Goal: Check status

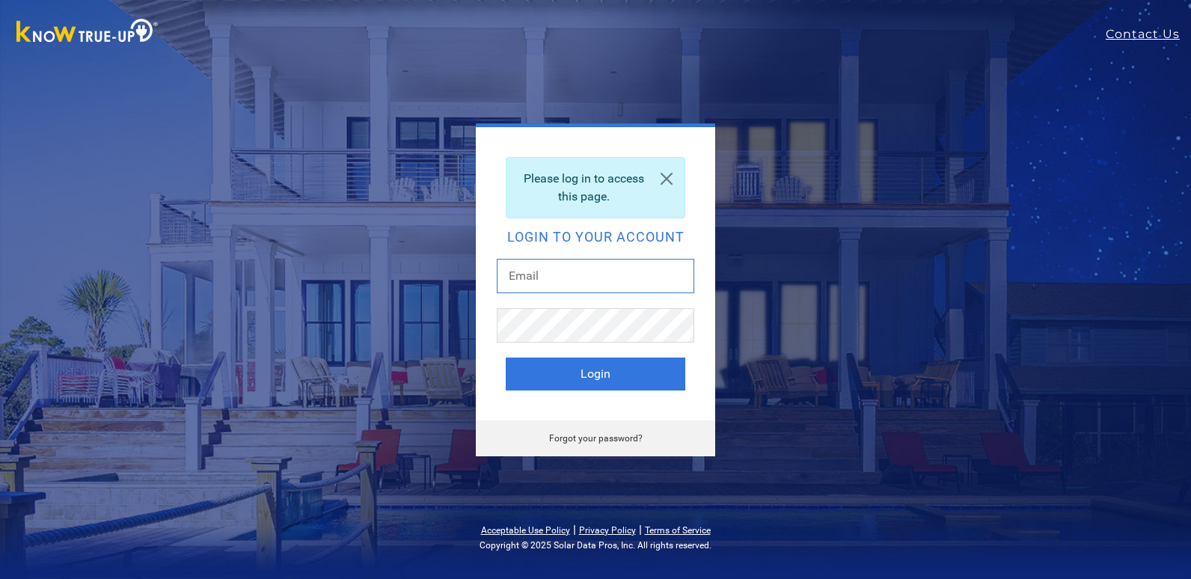
drag, startPoint x: 0, startPoint y: 0, endPoint x: 575, endPoint y: 269, distance: 634.5
click at [575, 269] on input "text" at bounding box center [596, 276] width 198 height 34
type input "badboyjcs@outlook.com"
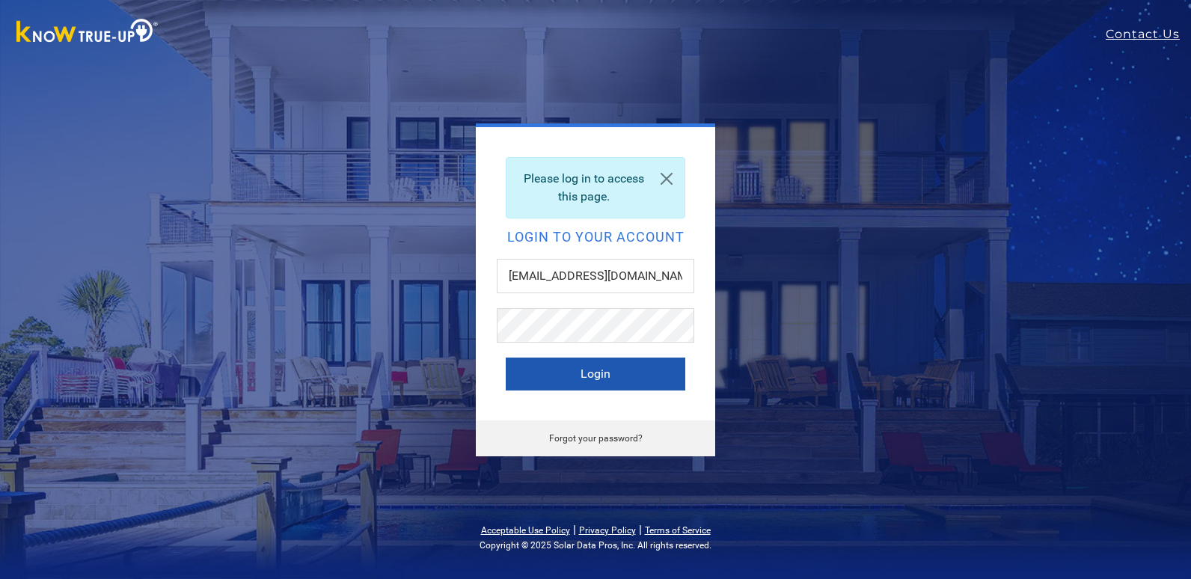
click at [594, 373] on button "Login" at bounding box center [596, 374] width 180 height 33
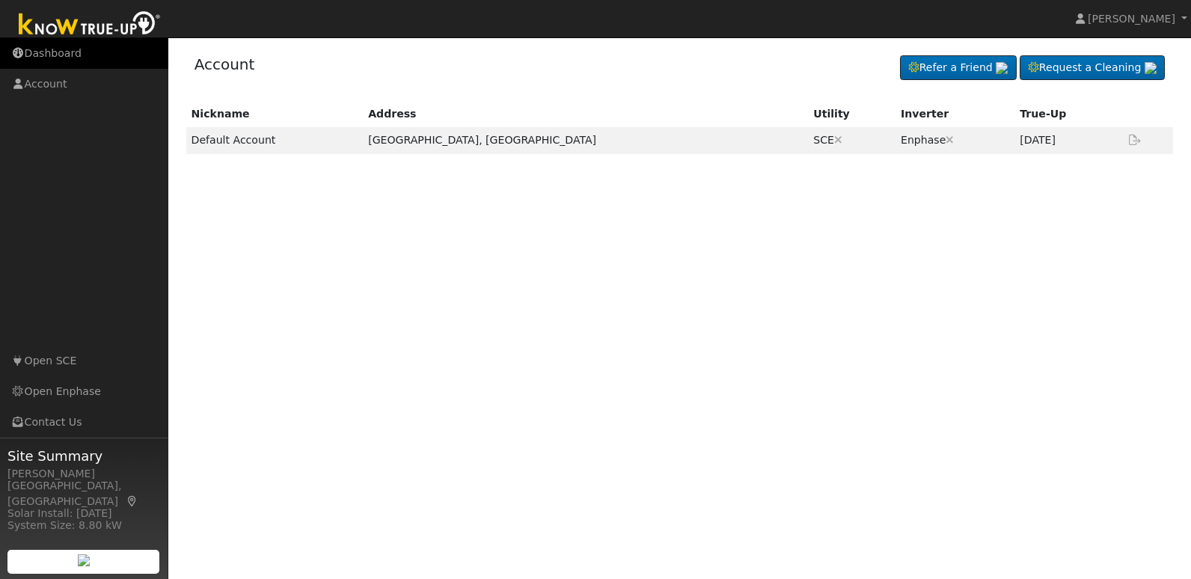
click at [68, 49] on link "Dashboard" at bounding box center [84, 53] width 168 height 31
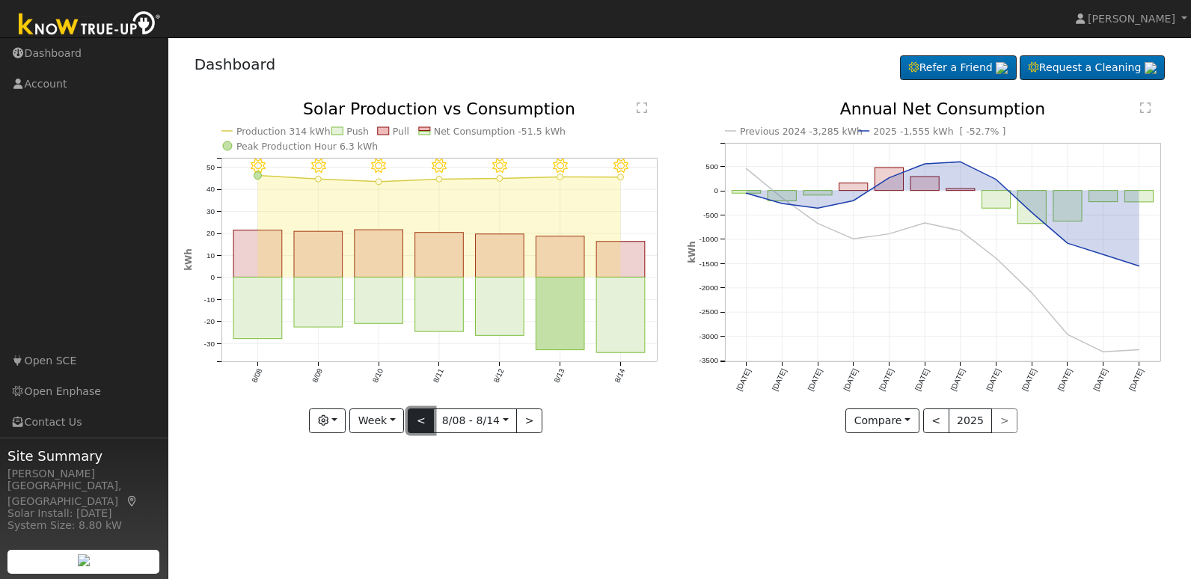
click at [424, 427] on button "<" at bounding box center [421, 421] width 26 height 25
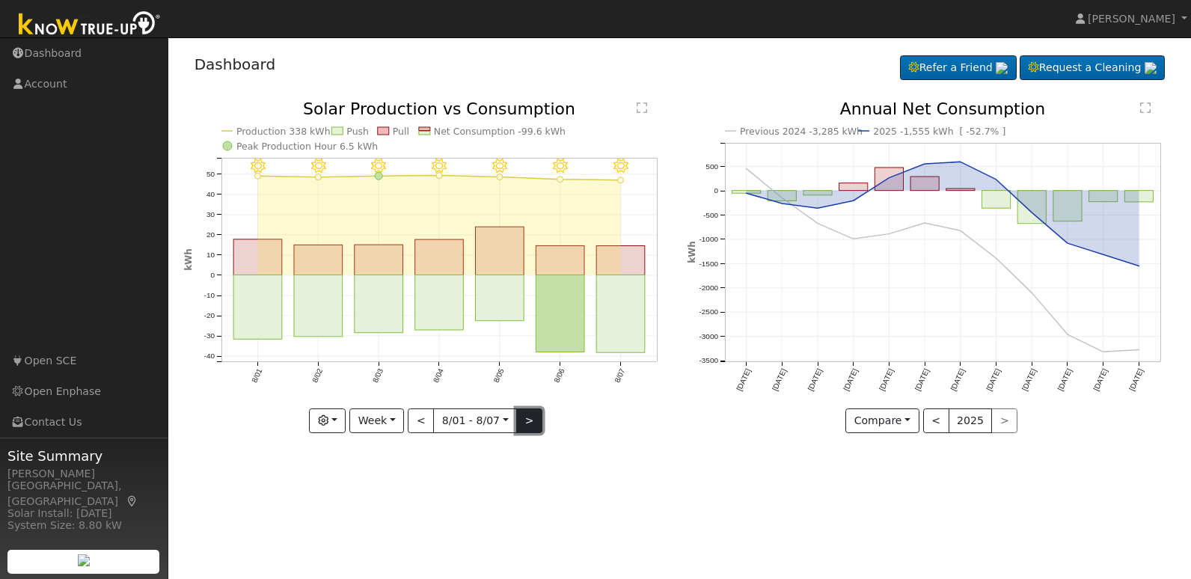
click at [529, 425] on button ">" at bounding box center [529, 421] width 26 height 25
type input "2025-08-08"
